Goal: Communication & Community: Answer question/provide support

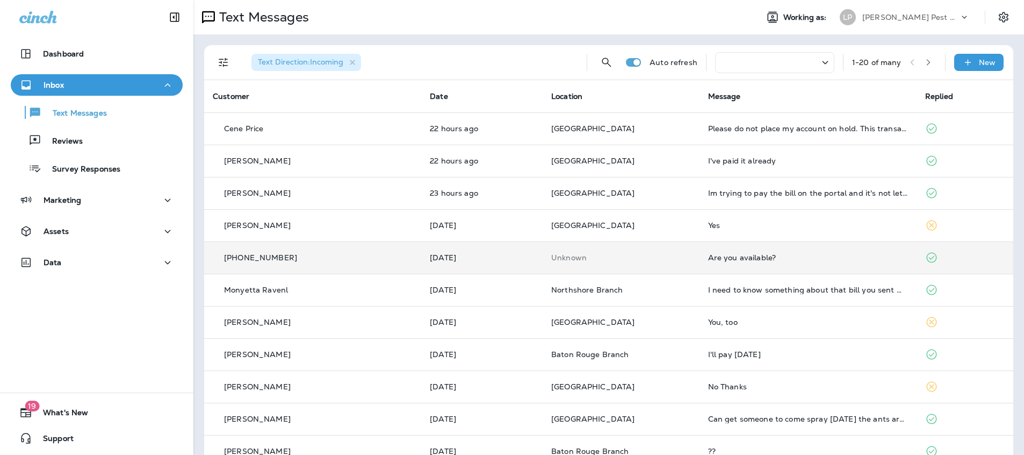
click at [758, 258] on div "Are you available?" at bounding box center [808, 257] width 200 height 9
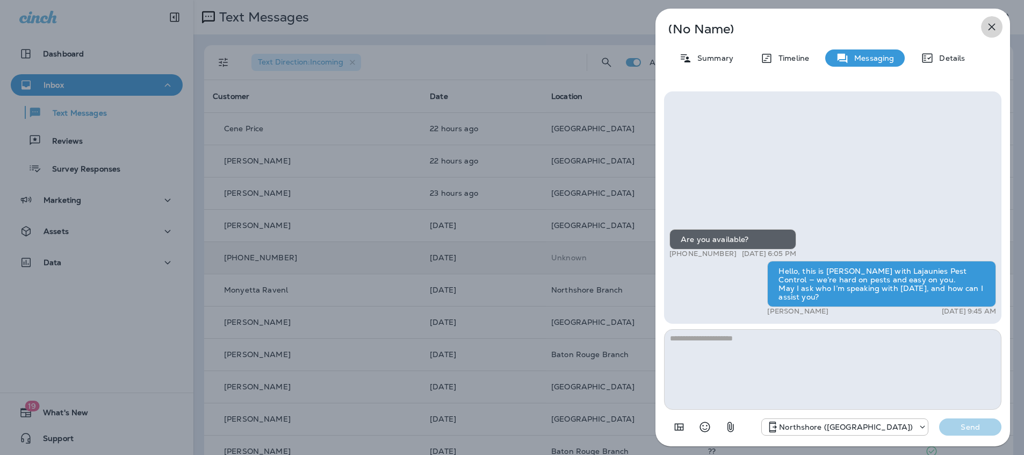
click at [990, 27] on icon "button" at bounding box center [991, 26] width 13 height 13
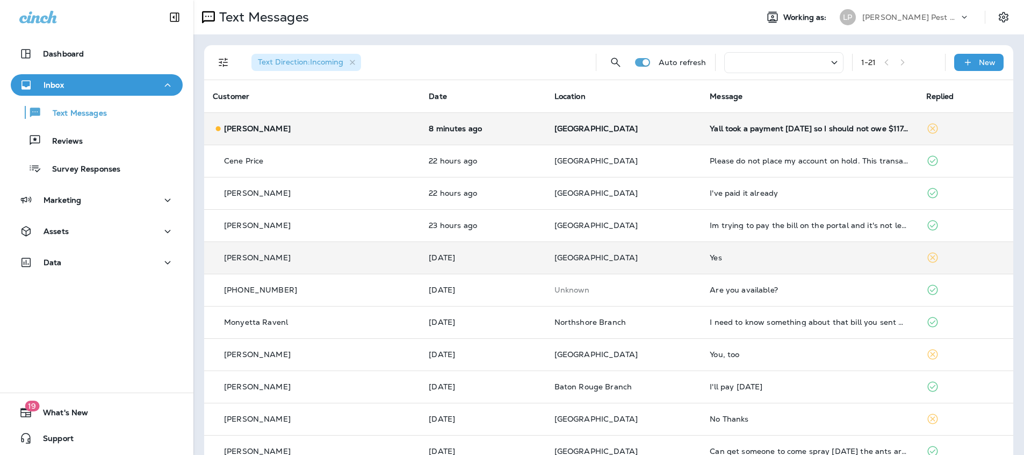
click at [597, 127] on p "[GEOGRAPHIC_DATA]" at bounding box center [624, 128] width 139 height 9
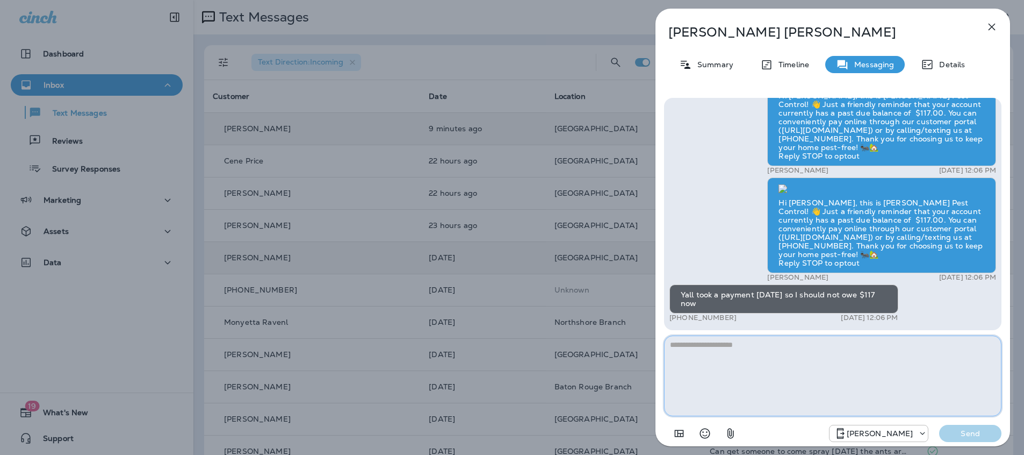
click at [710, 341] on textarea at bounding box center [832, 375] width 337 height 81
click at [705, 347] on textarea at bounding box center [832, 375] width 337 height 81
click at [994, 25] on icon "button" at bounding box center [992, 27] width 7 height 7
